Goal: Task Accomplishment & Management: Complete application form

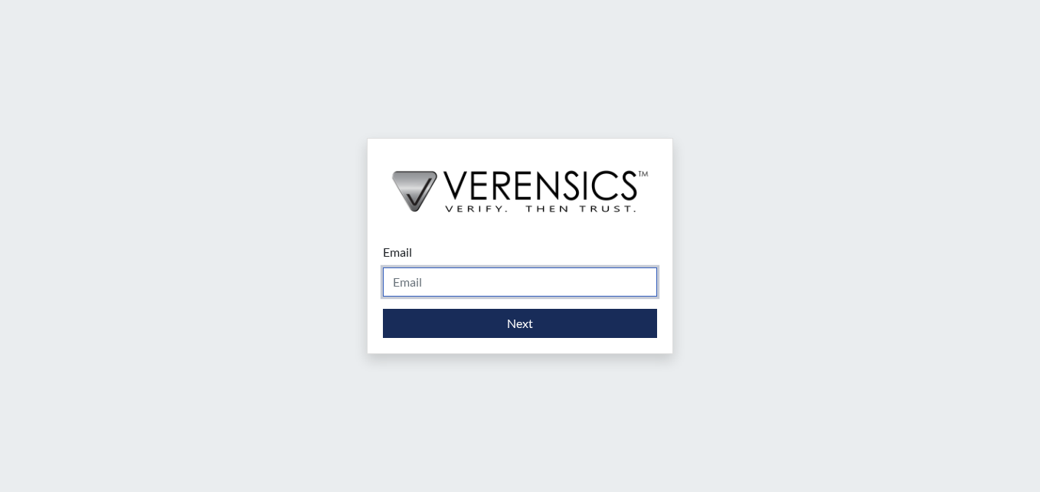
click at [426, 282] on input "Email" at bounding box center [520, 281] width 274 height 29
type input "[PERSON_NAME][EMAIL_ADDRESS][PERSON_NAME][DOMAIN_NAME]"
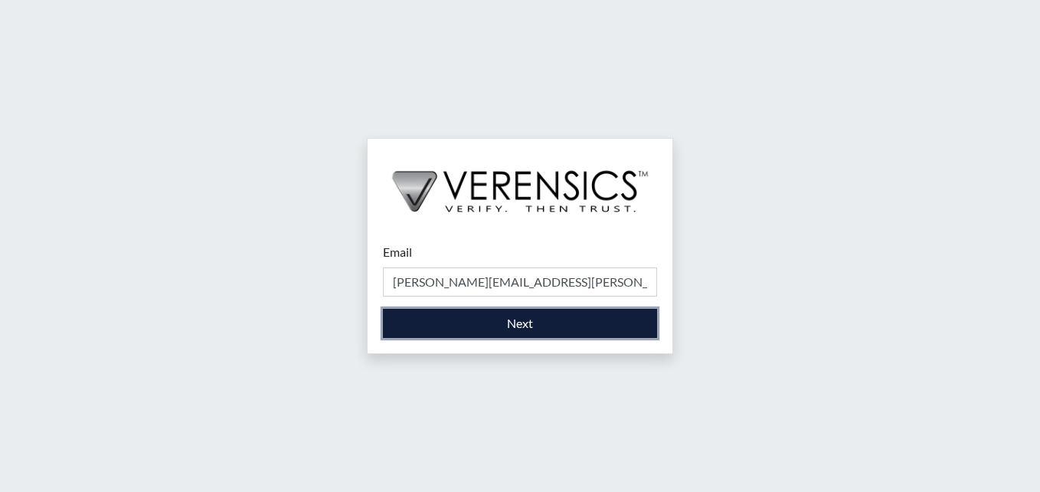
click at [512, 329] on button "Next" at bounding box center [520, 323] width 274 height 29
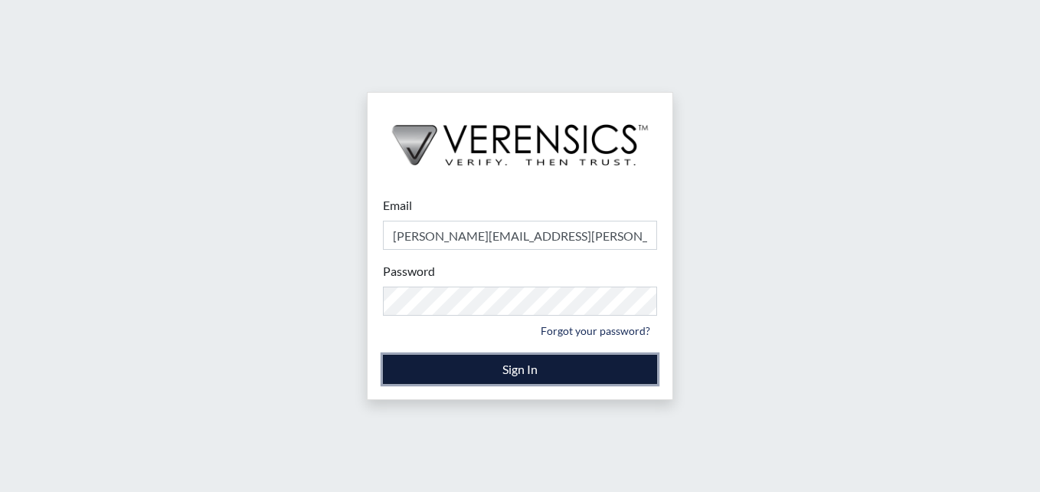
click at [510, 372] on button "Sign In" at bounding box center [520, 369] width 274 height 29
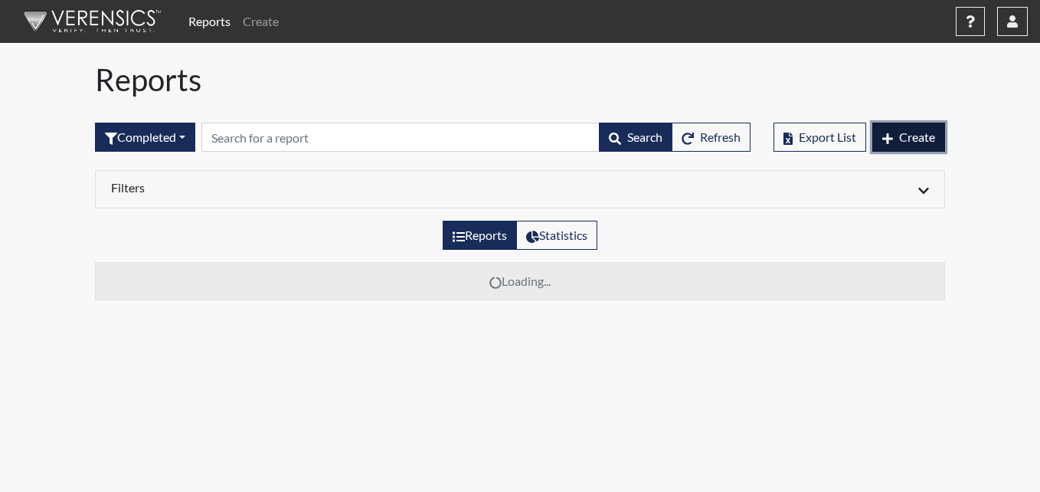
click at [917, 141] on span "Create" at bounding box center [917, 136] width 36 height 15
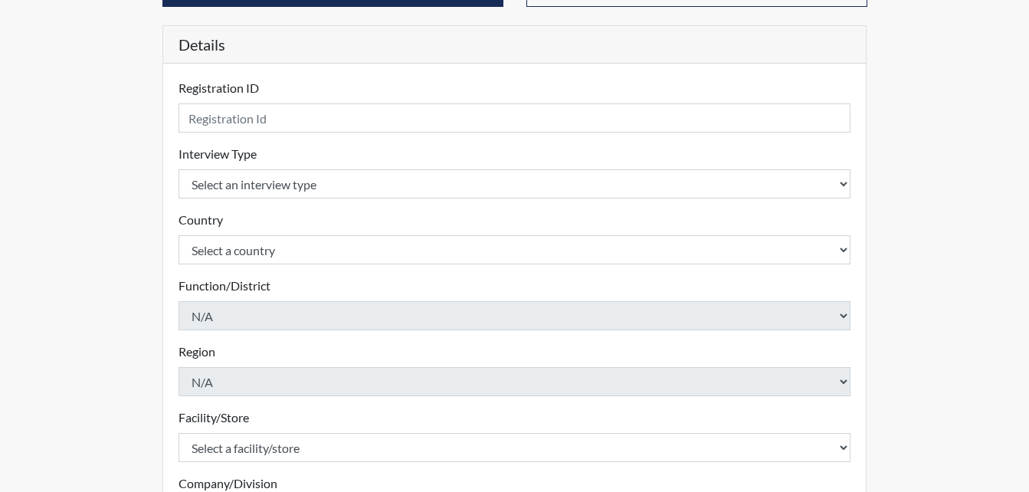
scroll to position [153, 0]
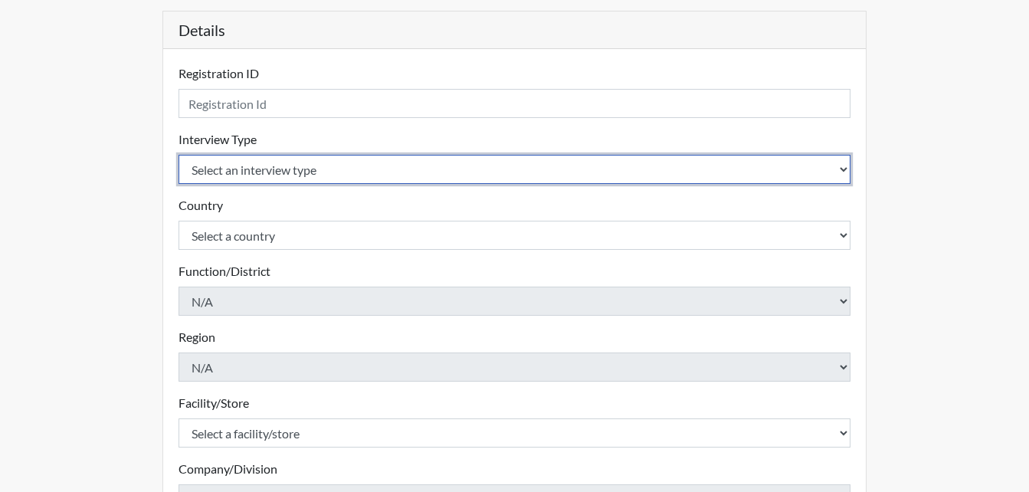
click at [296, 174] on select "Select an interview type Corrections Pre-Employment" at bounding box center [515, 169] width 673 height 29
select select "ff733e93-e1bf-11ea-9c9f-0eff0cf7eb8f"
click at [179, 155] on select "Select an interview type Corrections Pre-Employment" at bounding box center [515, 169] width 673 height 29
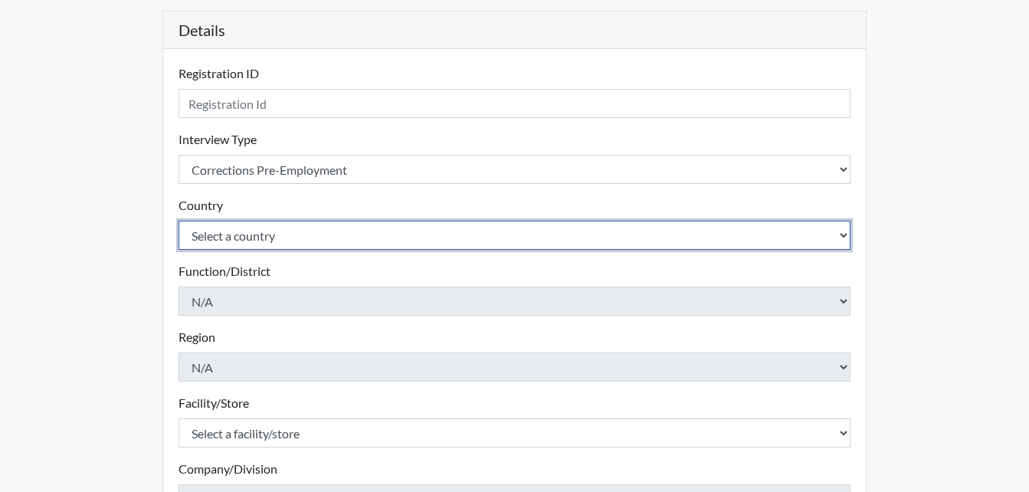
click at [277, 237] on select "Select a country [GEOGRAPHIC_DATA] [GEOGRAPHIC_DATA]" at bounding box center [515, 235] width 673 height 29
select select "united-states-of-[GEOGRAPHIC_DATA]"
click at [179, 221] on select "Select a country [GEOGRAPHIC_DATA] [GEOGRAPHIC_DATA]" at bounding box center [515, 235] width 673 height 29
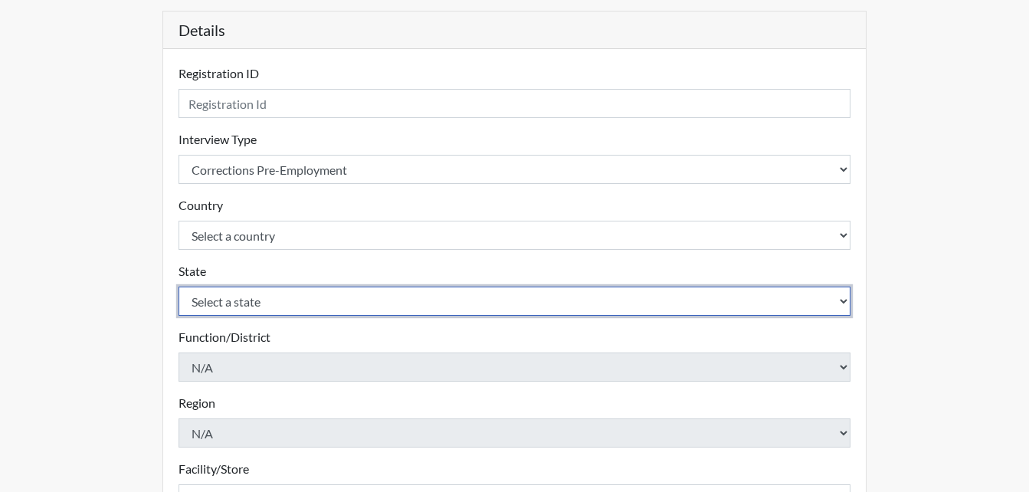
click at [261, 306] on select "Select a state [US_STATE] [US_STATE] [US_STATE] [US_STATE] [US_STATE] [US_STATE…" at bounding box center [515, 301] width 673 height 29
select select "GA"
click at [179, 287] on select "Select a state [US_STATE] [US_STATE] [US_STATE] [US_STATE] [US_STATE] [US_STATE…" at bounding box center [515, 301] width 673 height 29
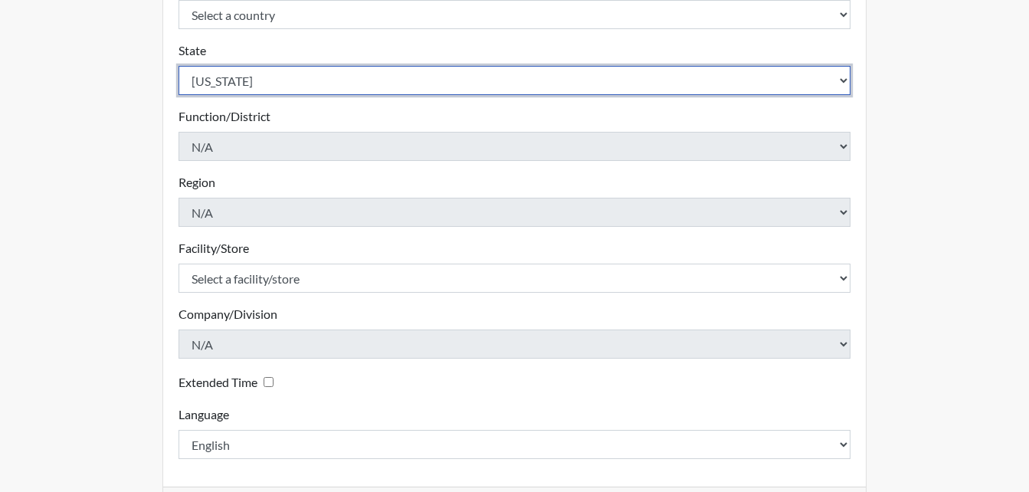
scroll to position [383, 0]
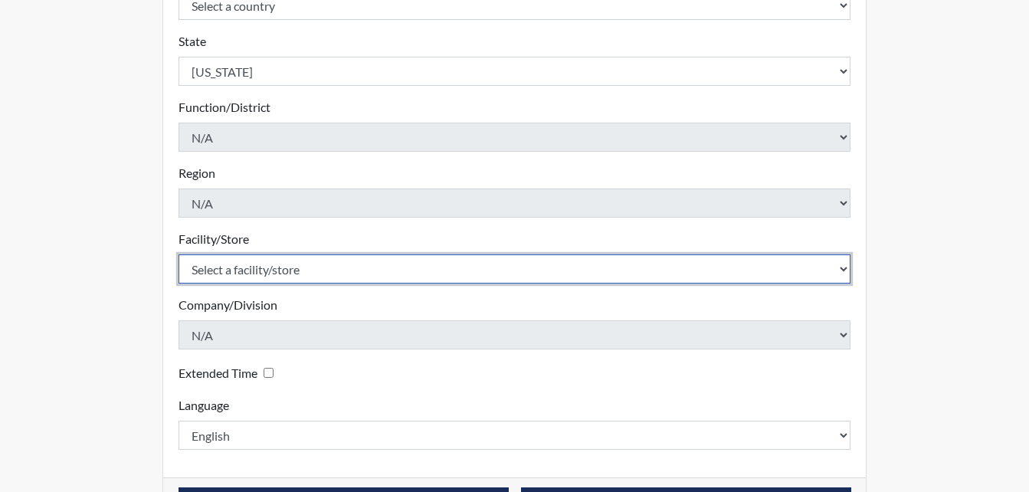
click at [277, 277] on select "Select a facility/store [PERSON_NAME]" at bounding box center [515, 268] width 673 height 29
select select "6cac2b59-3591-4b40-b097-ccfdafc86ef1"
click at [179, 254] on select "Select a facility/store [PERSON_NAME]" at bounding box center [515, 268] width 673 height 29
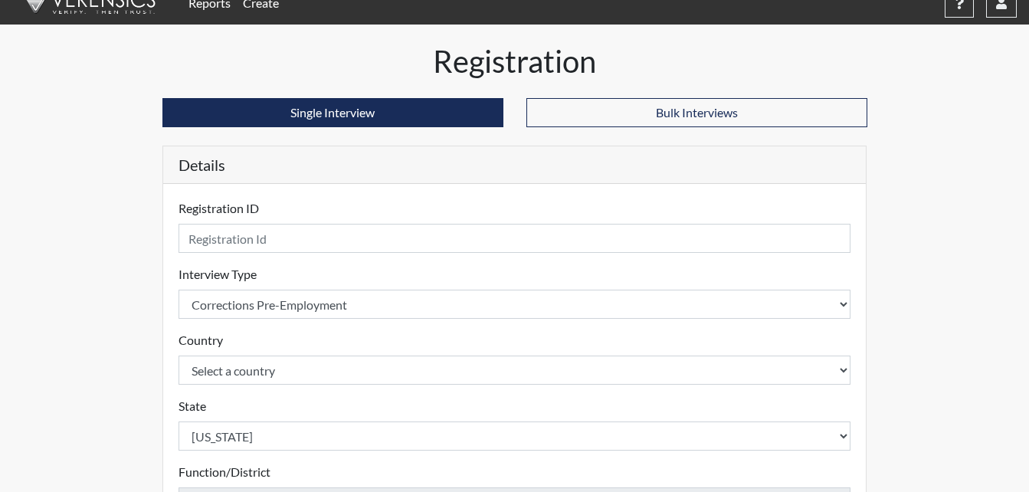
scroll to position [0, 0]
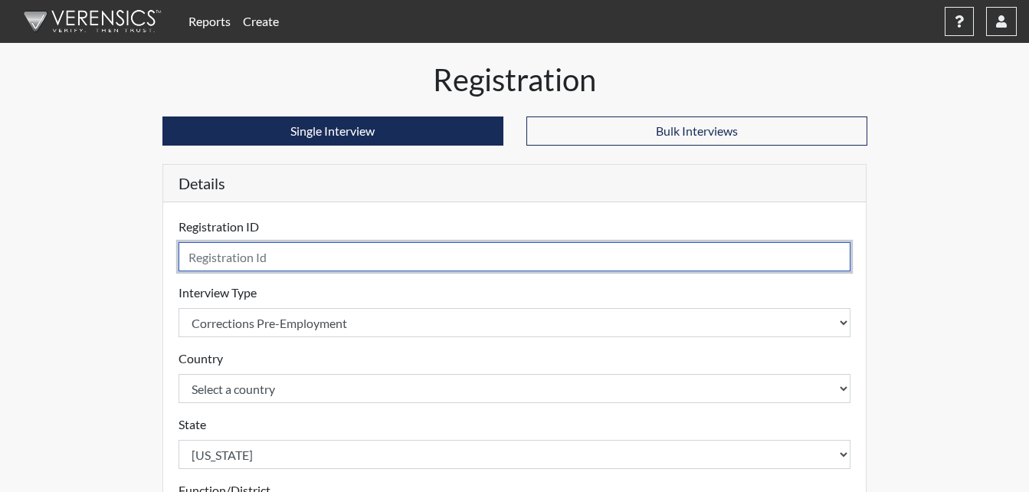
click at [232, 260] on input "text" at bounding box center [515, 256] width 673 height 29
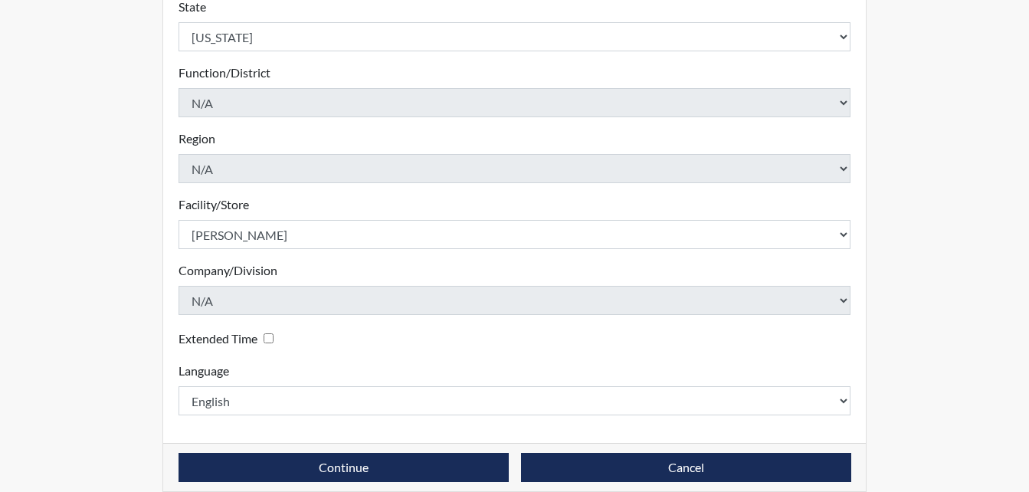
scroll to position [436, 0]
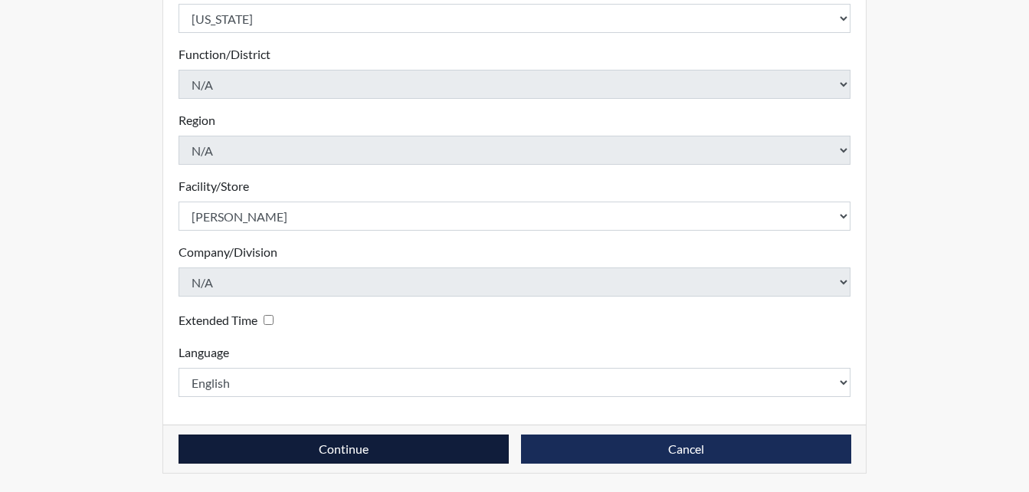
type input "CLR4762"
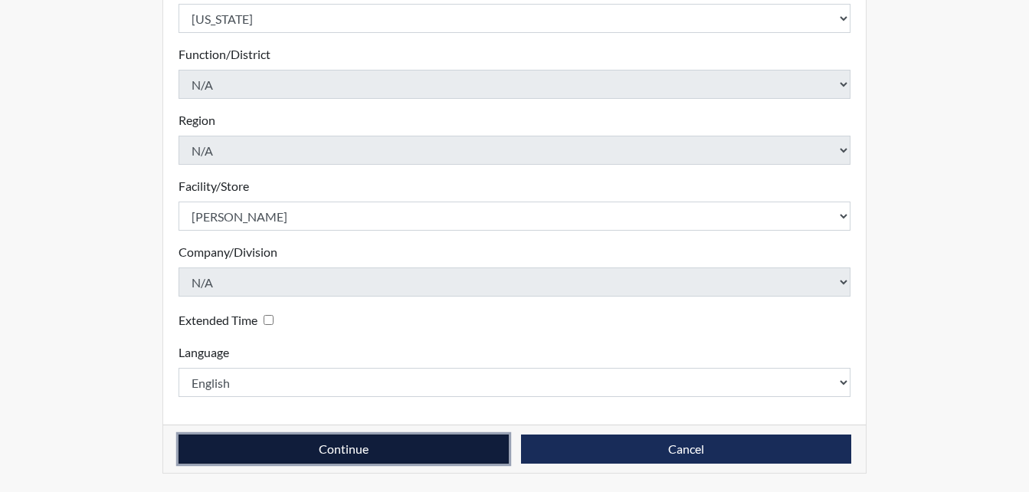
click at [343, 445] on button "Continue" at bounding box center [344, 448] width 330 height 29
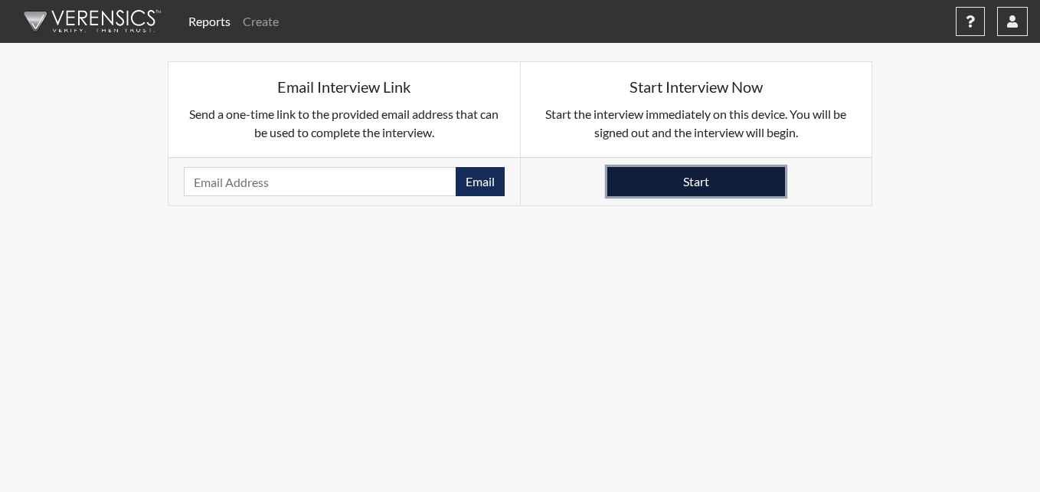
click at [657, 195] on button "Start" at bounding box center [697, 181] width 178 height 29
